Goal: Task Accomplishment & Management: Manage account settings

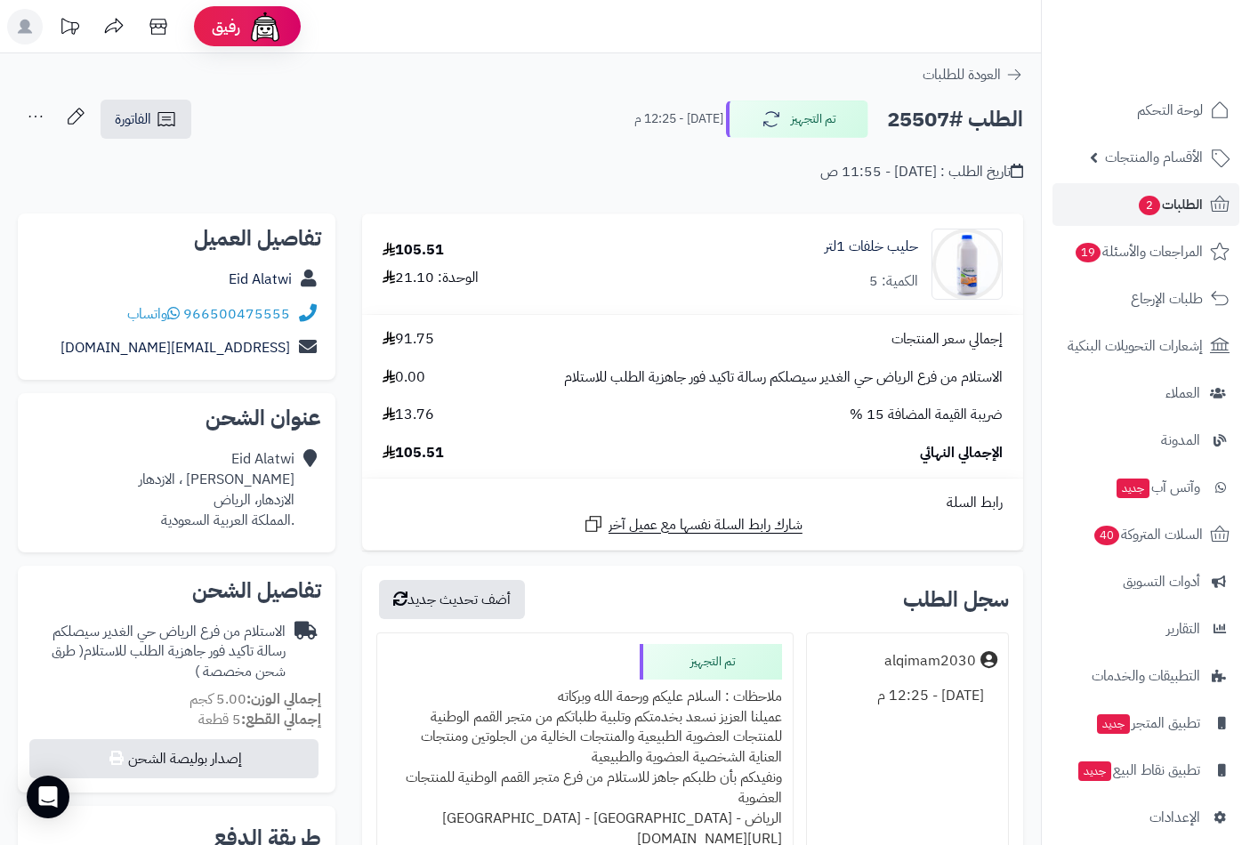
click at [1174, 154] on span "الأقسام والمنتجات" at bounding box center [1154, 157] width 98 height 25
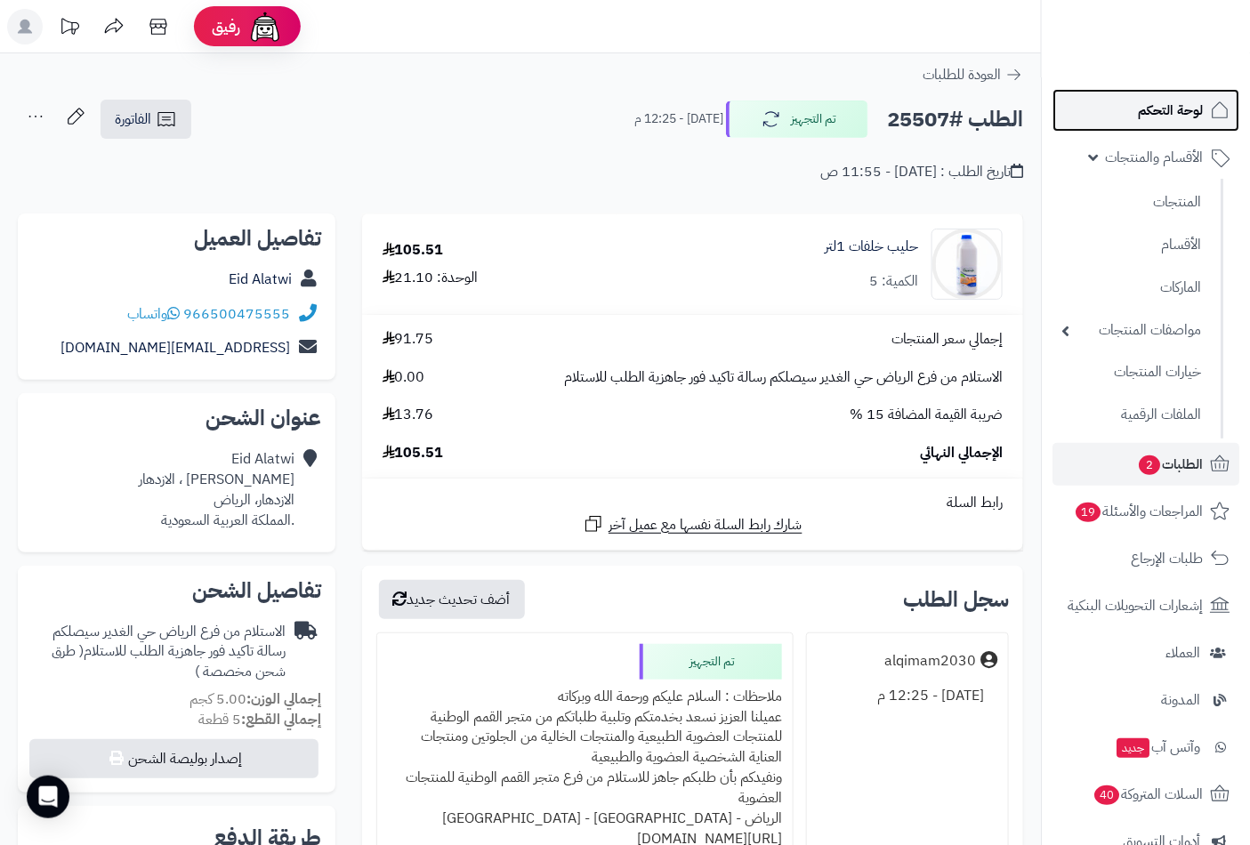
click at [1177, 117] on span "لوحة التحكم" at bounding box center [1170, 110] width 65 height 25
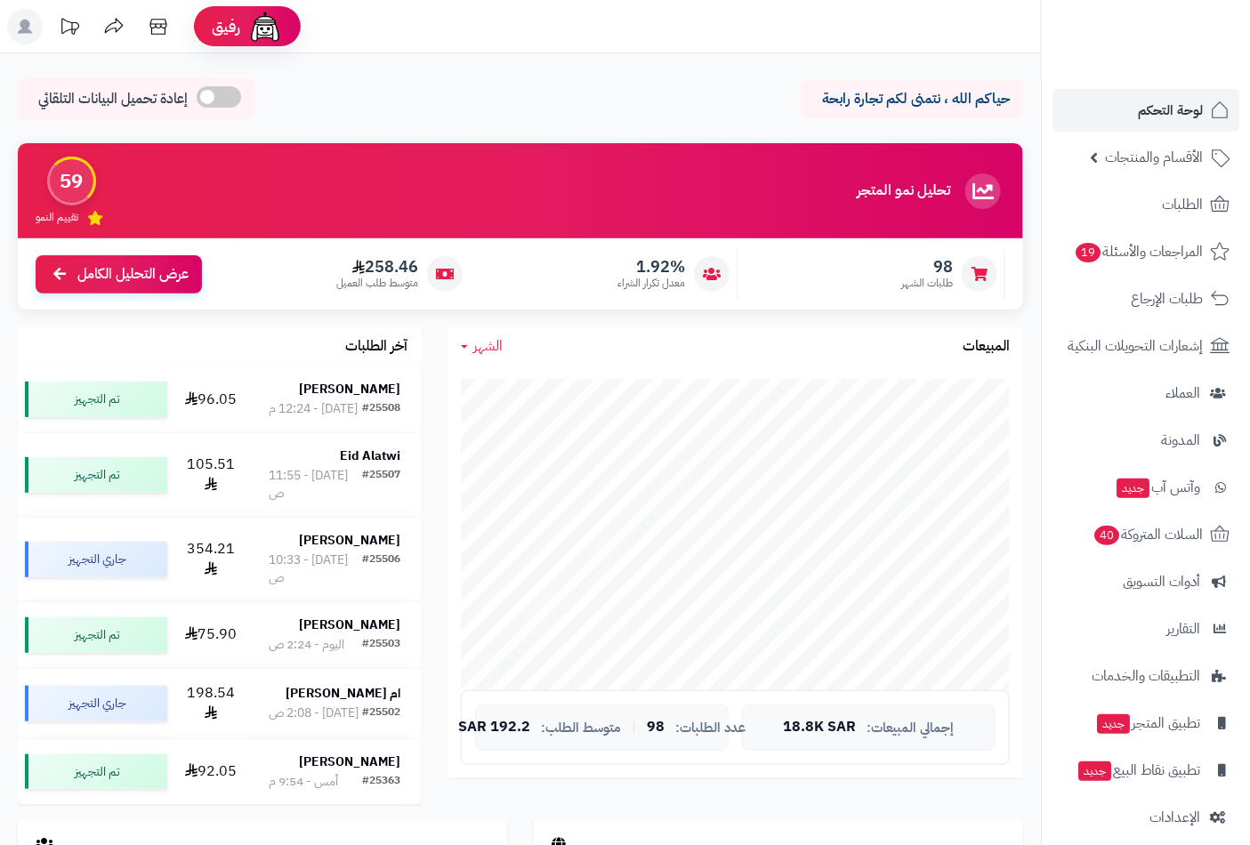
click at [1166, 161] on span "الأقسام والمنتجات" at bounding box center [1154, 157] width 98 height 25
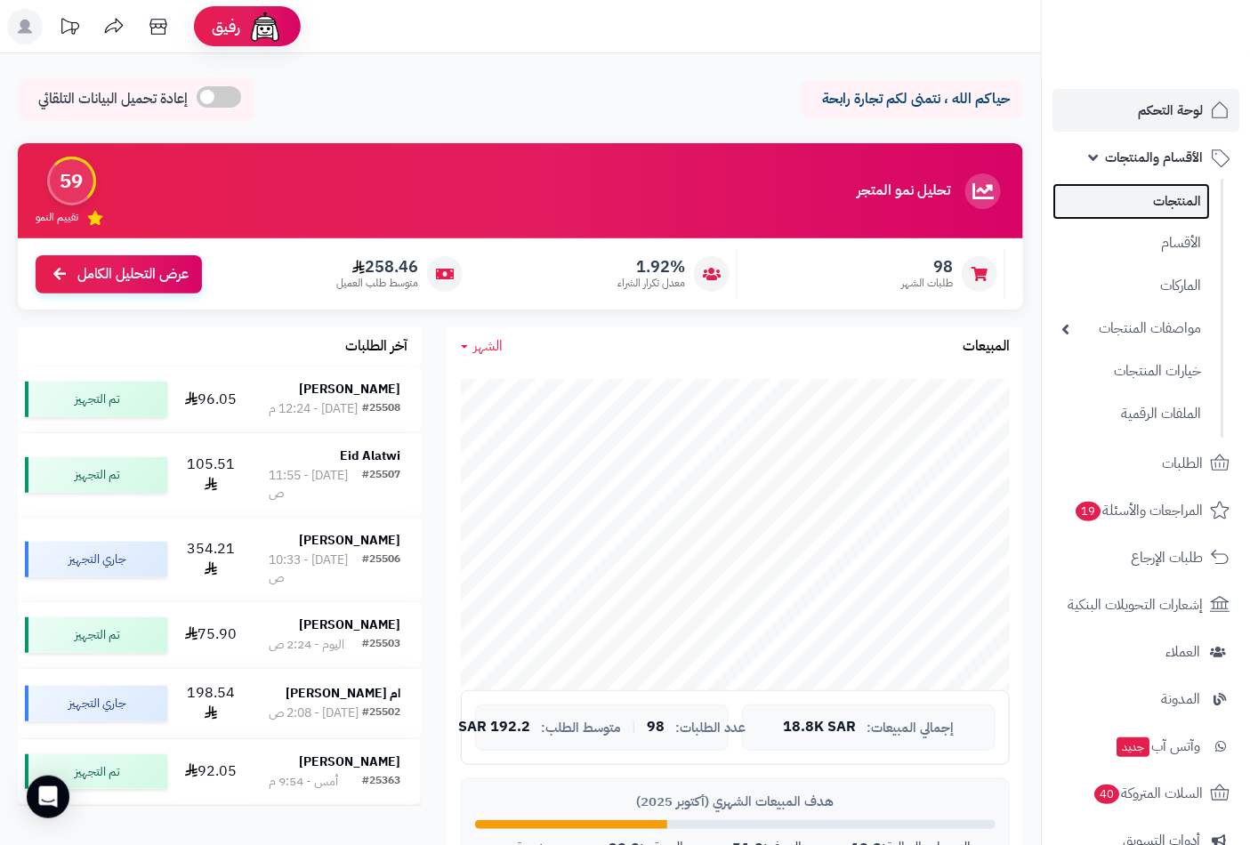
click at [1183, 207] on link "المنتجات" at bounding box center [1130, 201] width 157 height 36
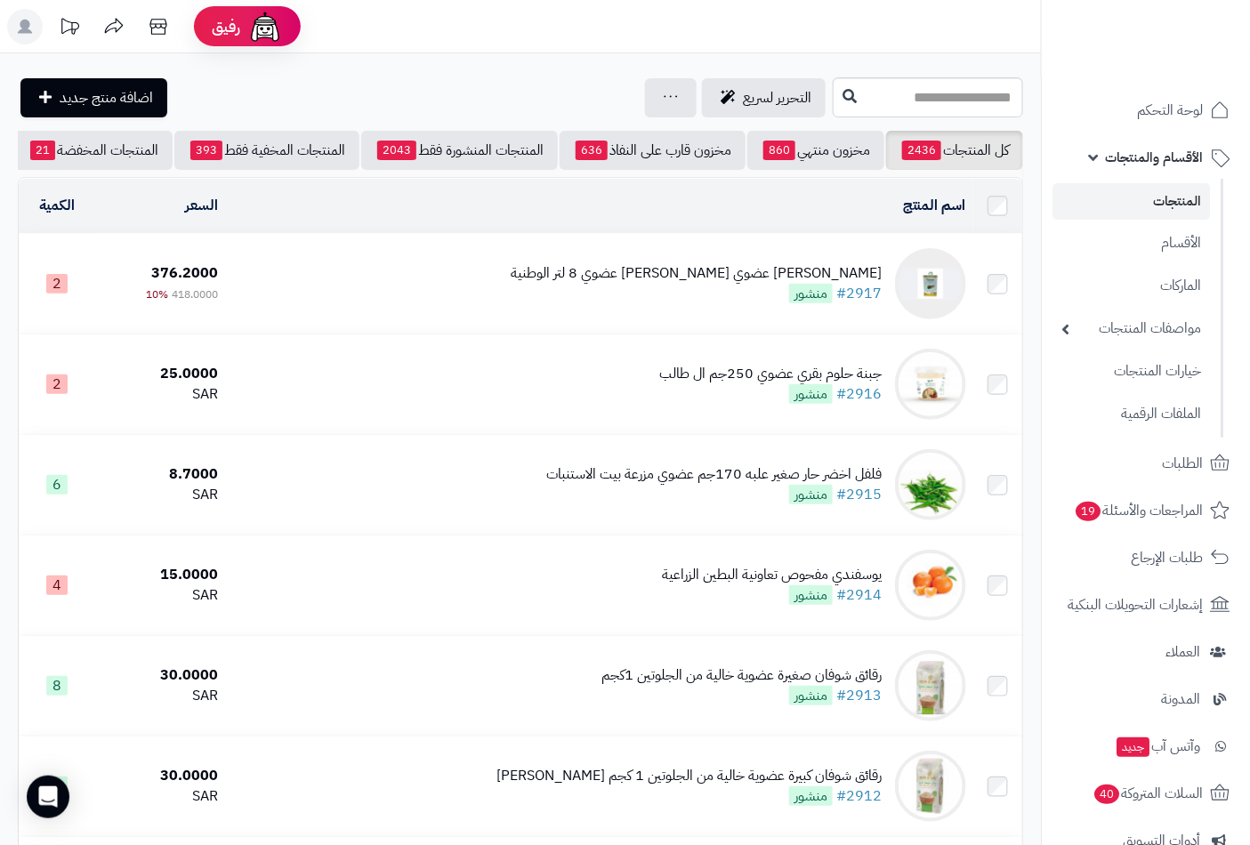
scroll to position [0, -167]
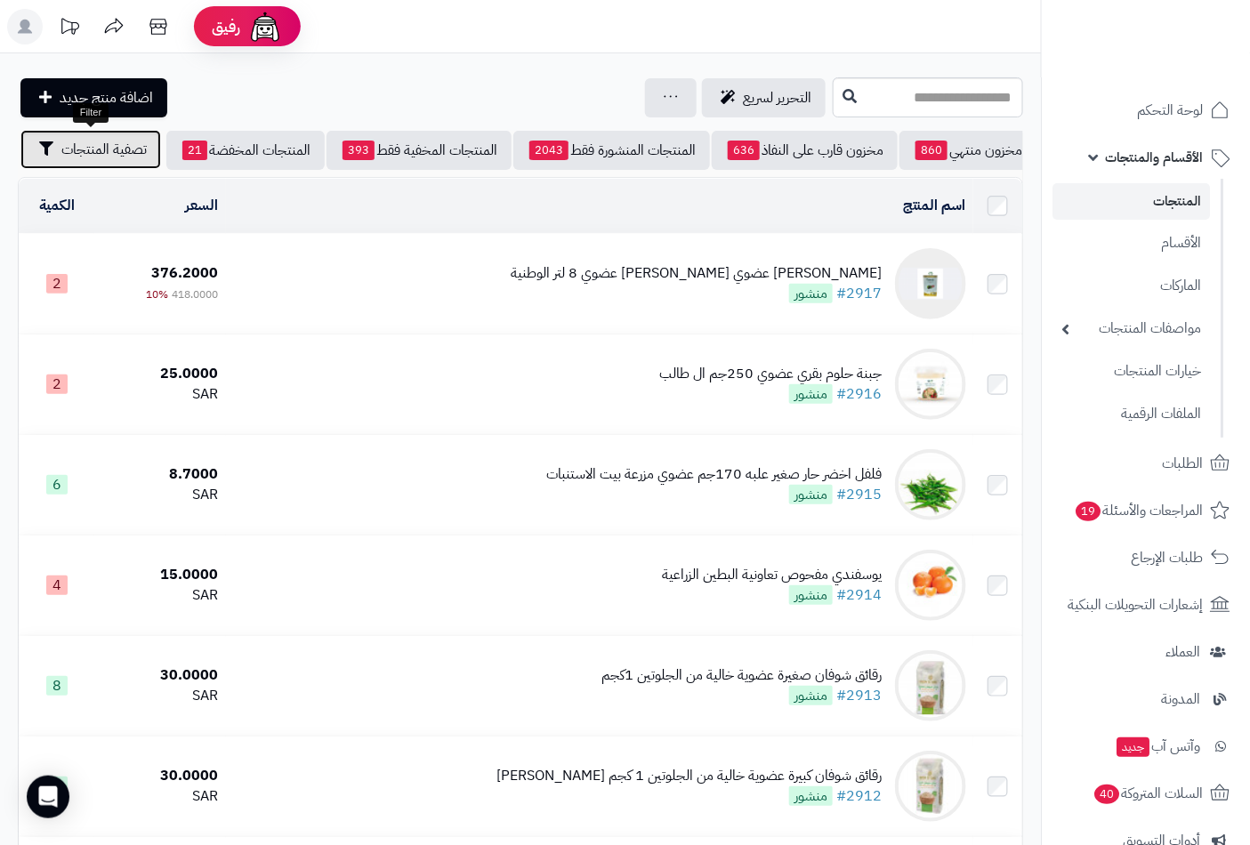
click at [90, 142] on span "تصفية المنتجات" at bounding box center [103, 149] width 85 height 21
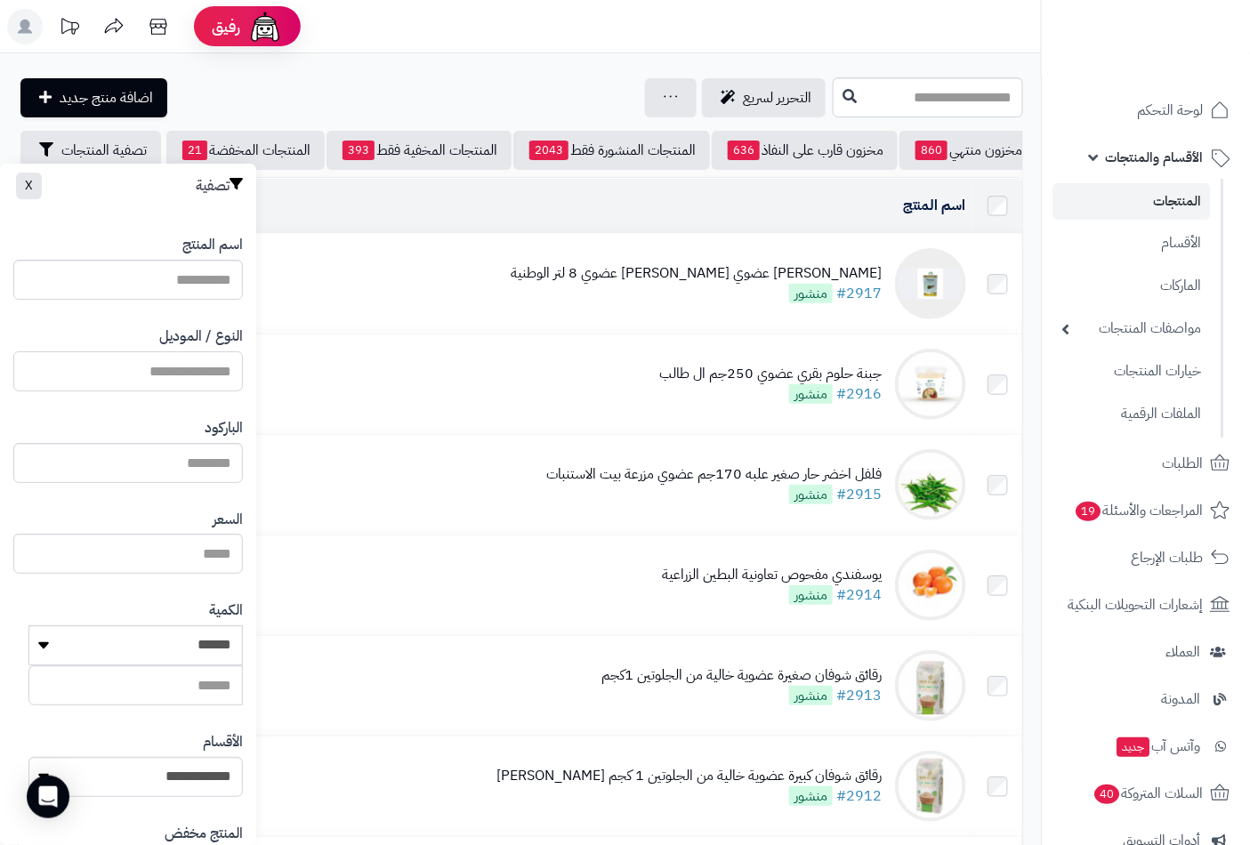
click at [205, 361] on input "النوع / الموديل" at bounding box center [127, 371] width 229 height 40
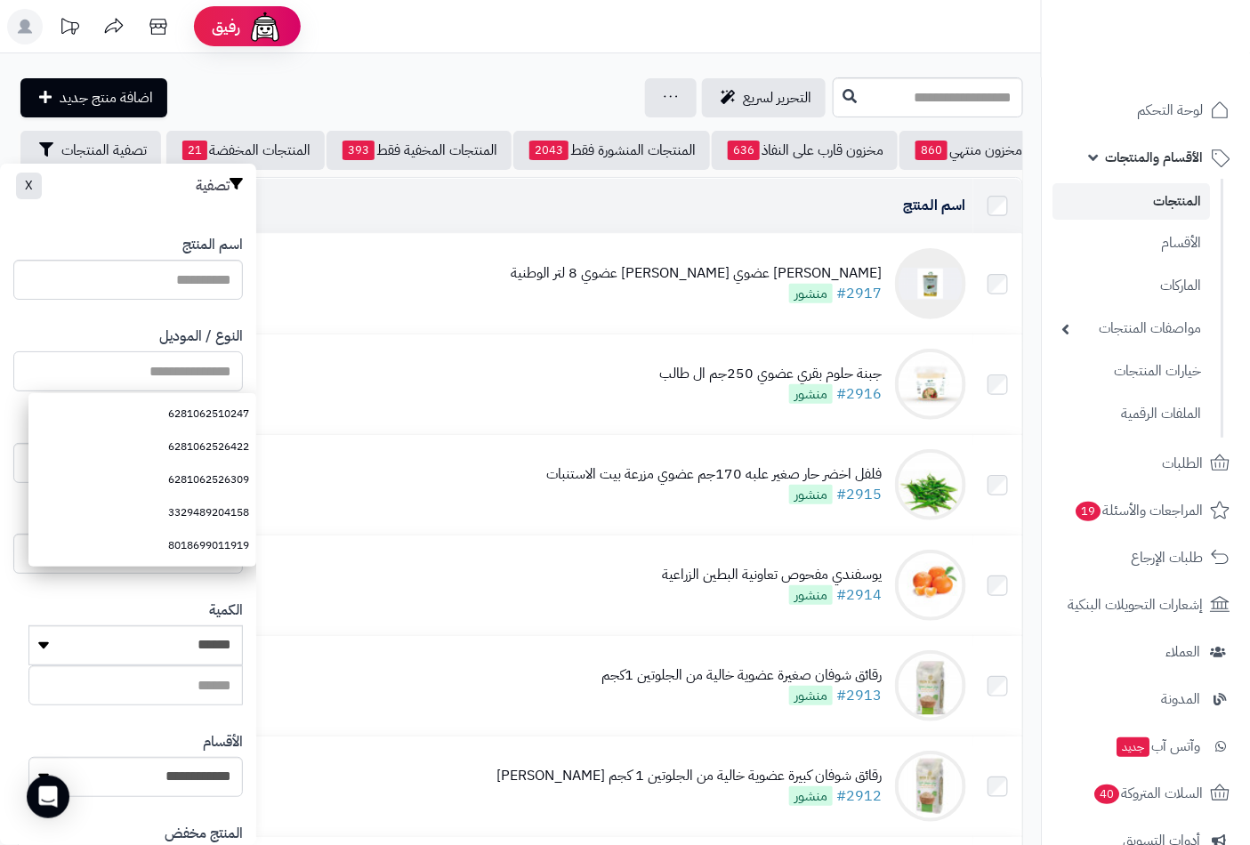
paste input "**********"
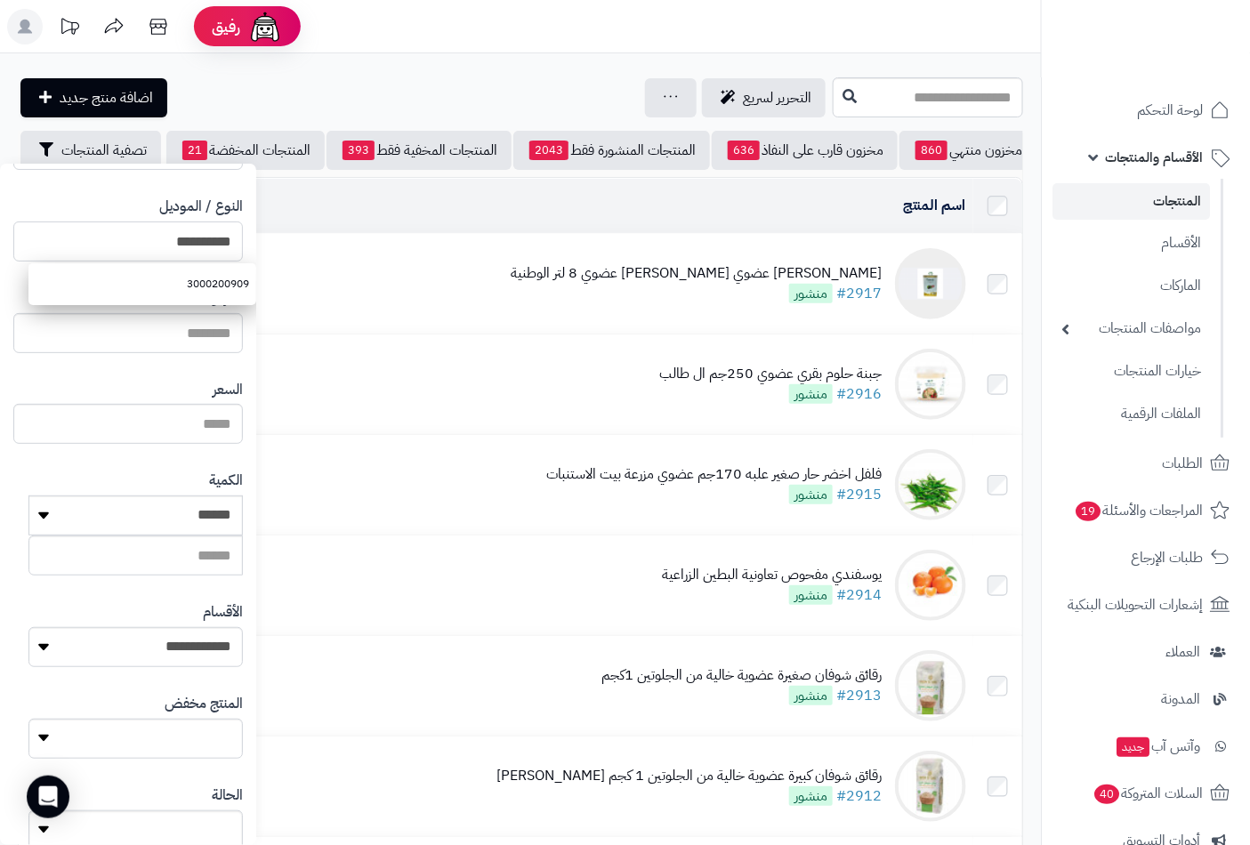
scroll to position [243, 0]
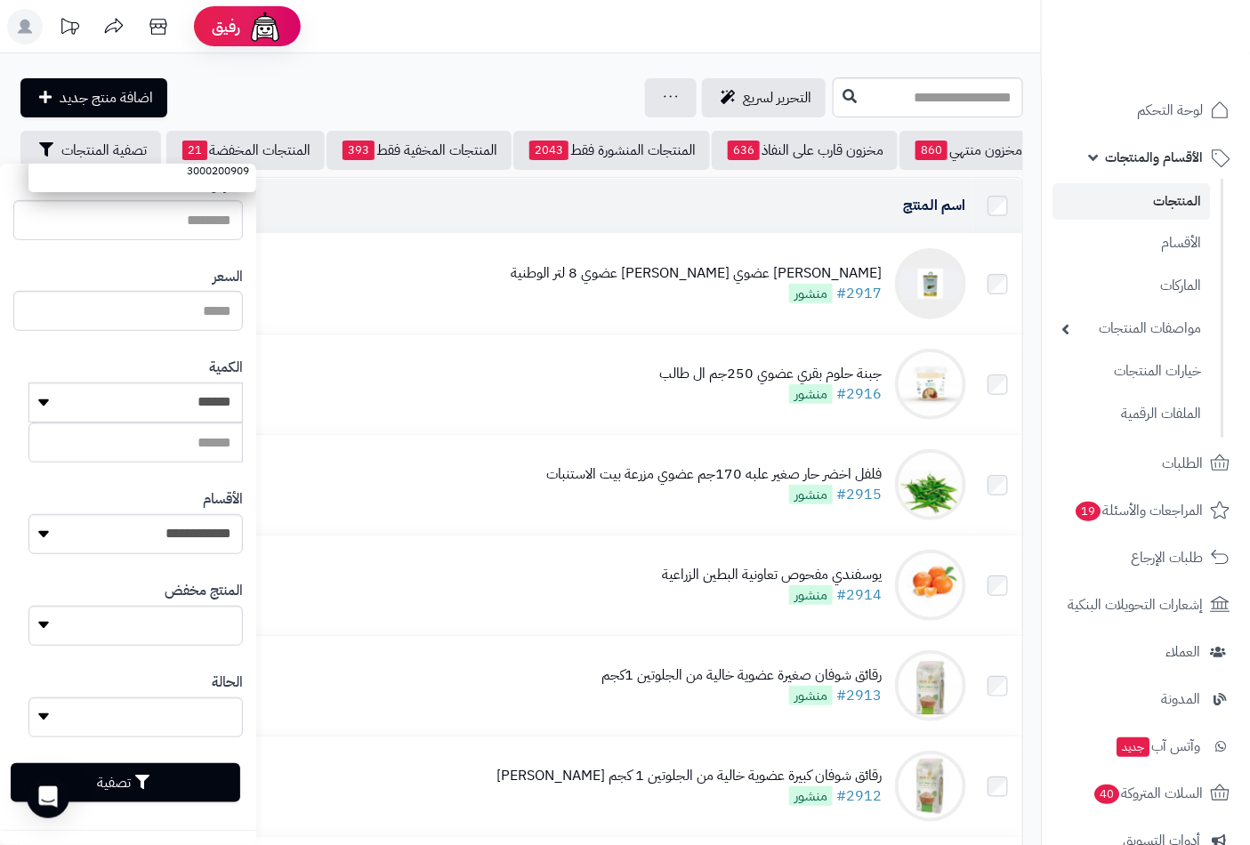
type input "**********"
click at [154, 771] on button "تصفية" at bounding box center [125, 782] width 229 height 39
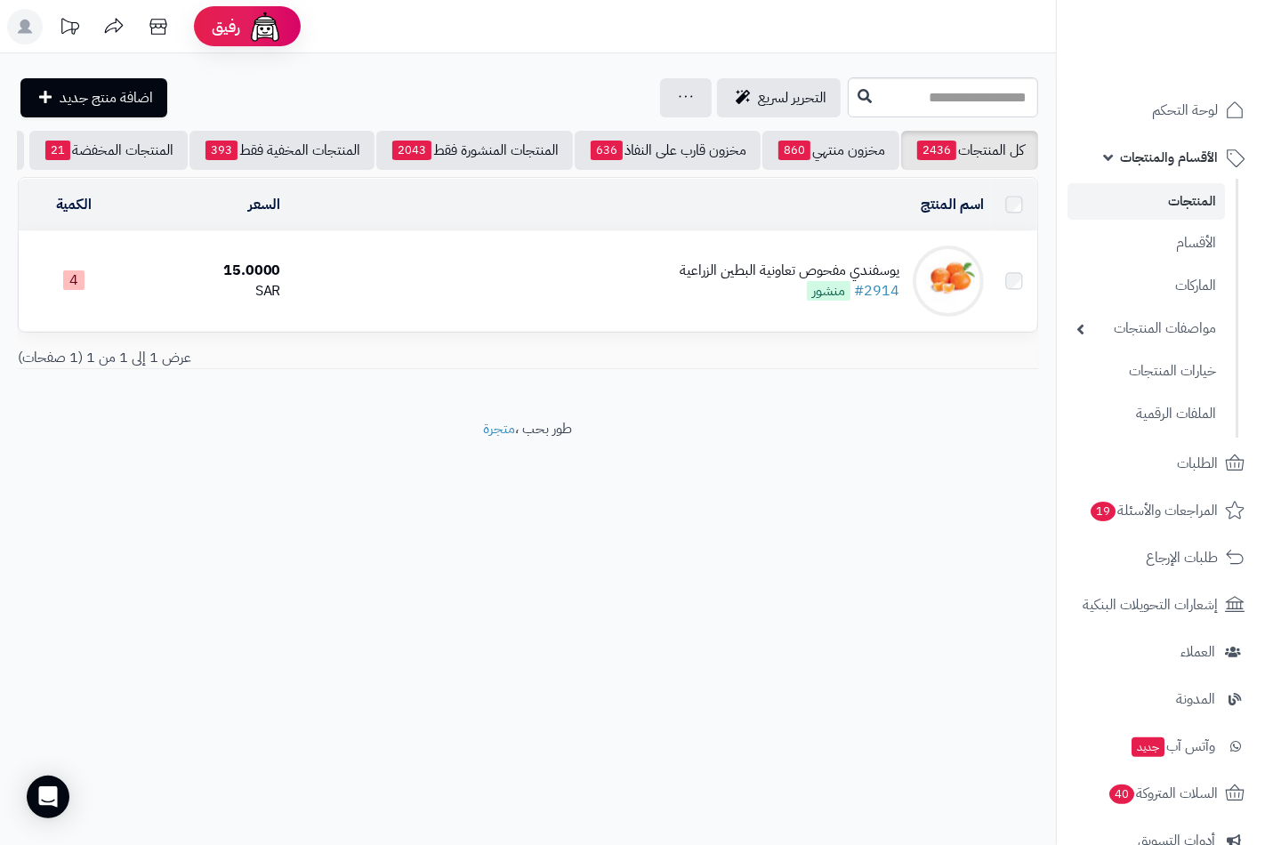
click at [848, 281] on div "يوسفندي مفحوص تعاونية البطين الزراعية" at bounding box center [790, 271] width 220 height 20
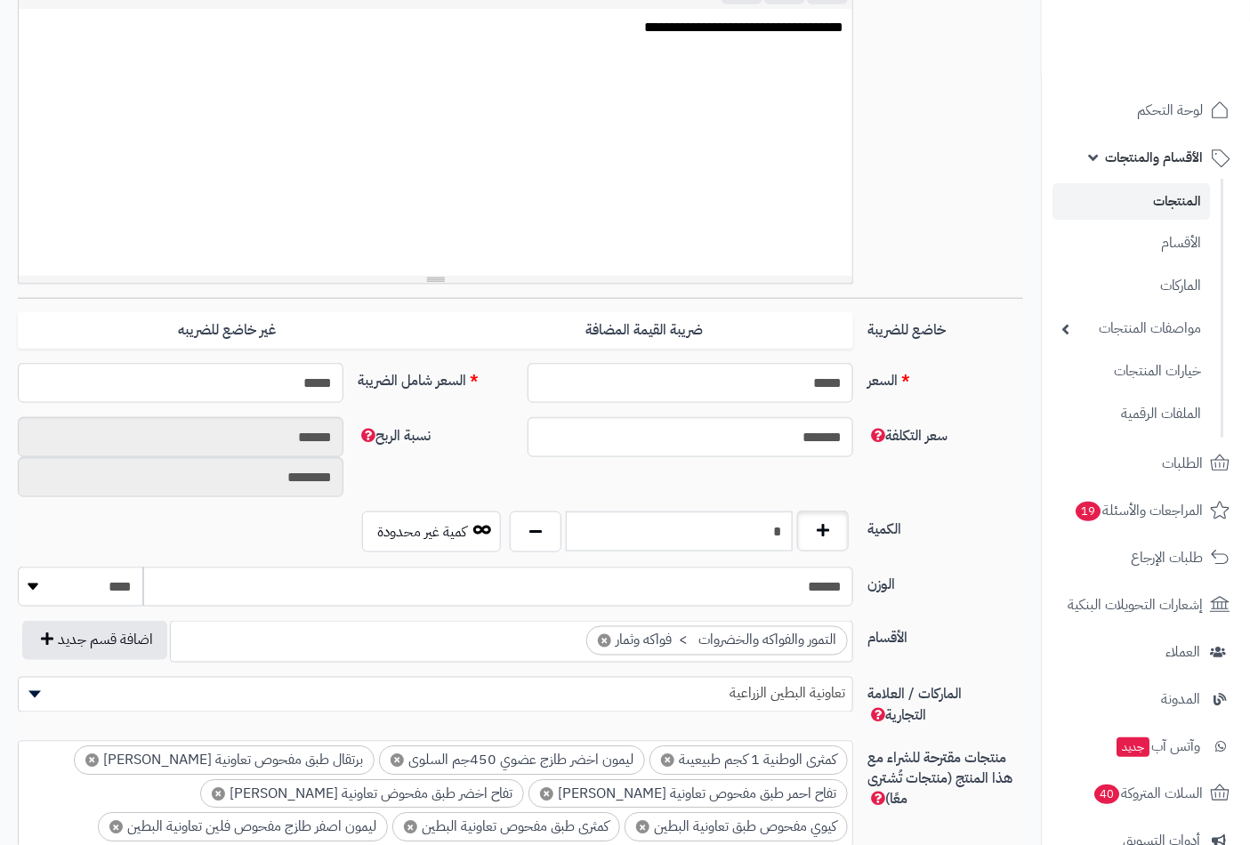
scroll to position [829, 0]
drag, startPoint x: 753, startPoint y: 528, endPoint x: 901, endPoint y: 529, distance: 147.6
click at [901, 529] on div "الكمية * كمية غير محدودة" at bounding box center [520, 538] width 1019 height 55
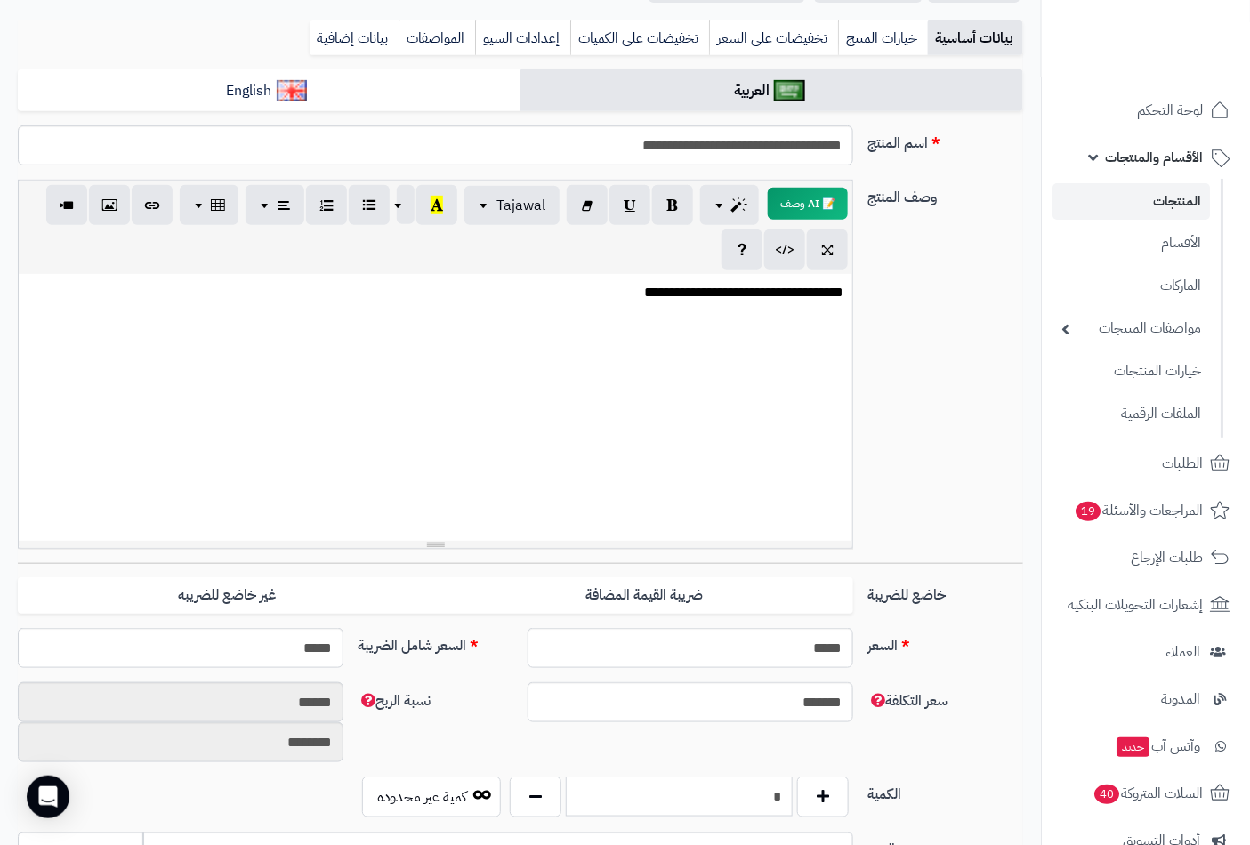
scroll to position [0, 0]
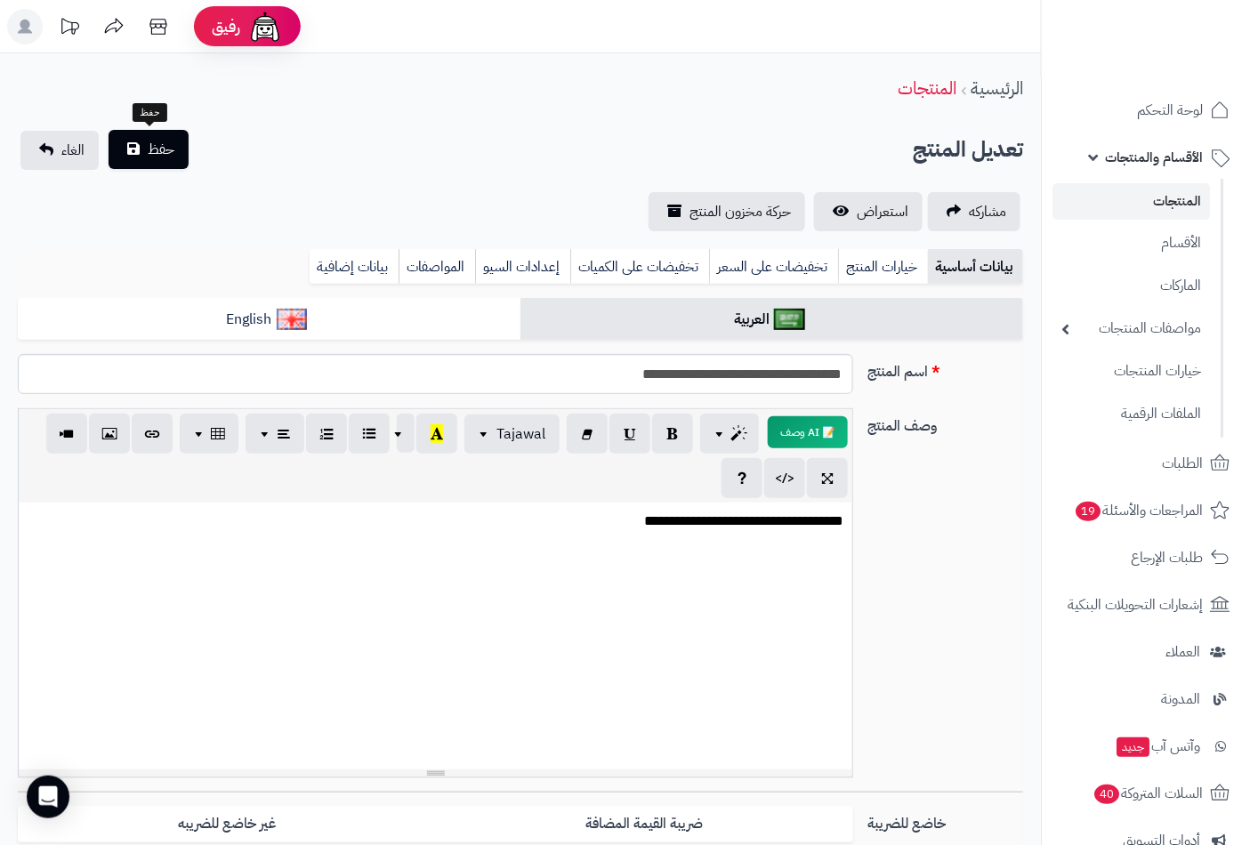
type input "*"
click at [139, 146] on button "حفظ" at bounding box center [149, 149] width 80 height 39
